Goal: Find specific page/section: Find specific page/section

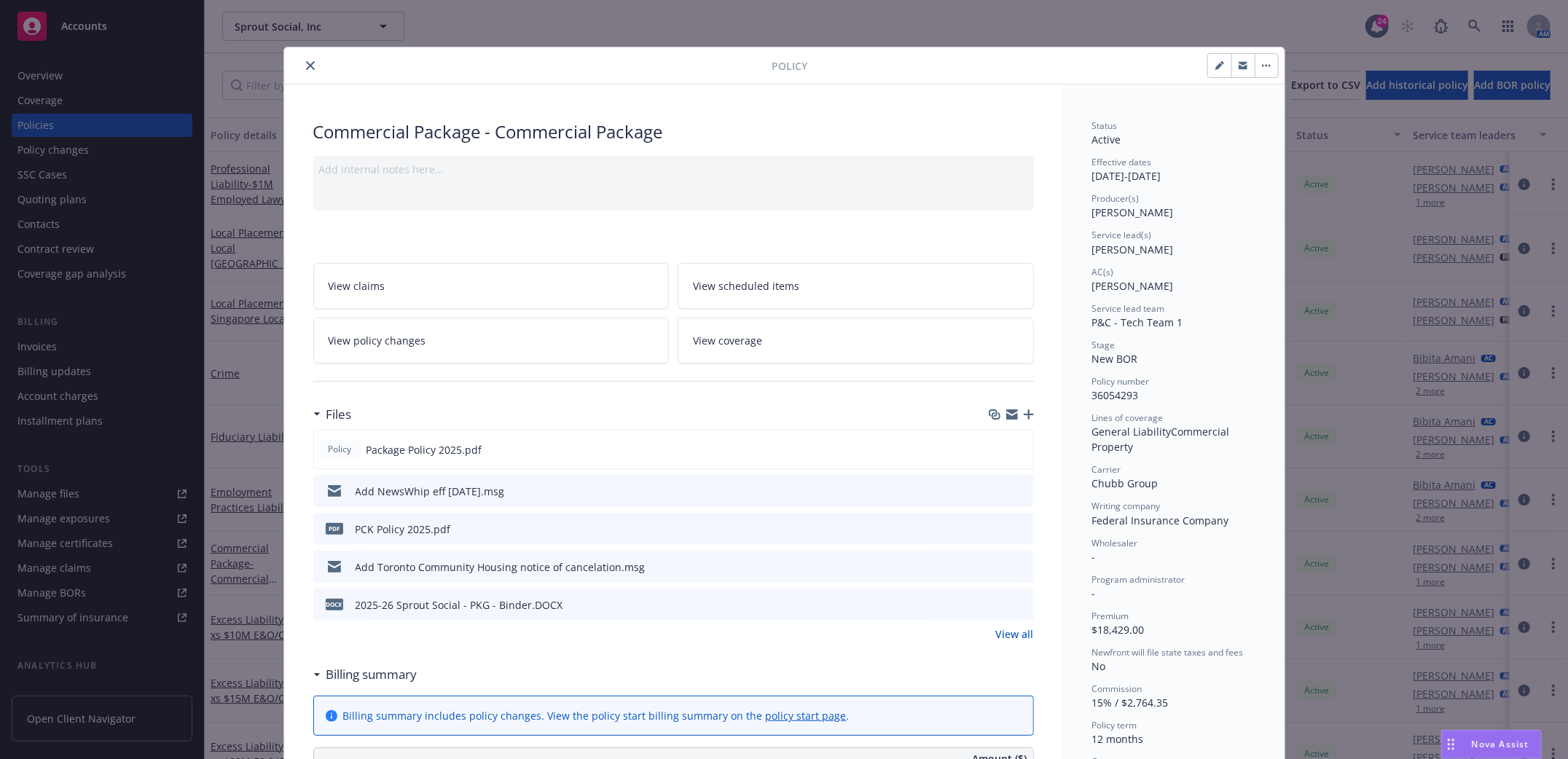
click at [306, 63] on icon "close" at bounding box center [310, 66] width 9 height 9
